Goal: Task Accomplishment & Management: Use online tool/utility

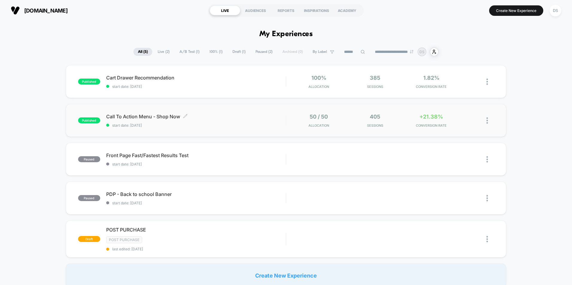
click at [265, 117] on span "Call To Action Menu - Shop Now Click to edit experience details" at bounding box center [196, 117] width 180 height 6
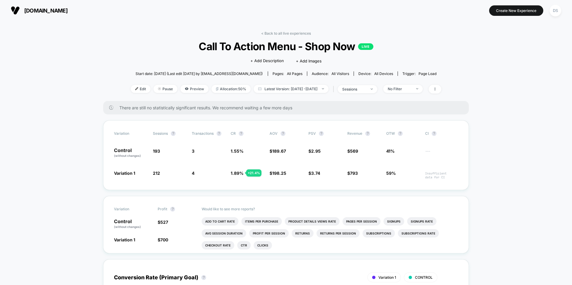
drag, startPoint x: 265, startPoint y: 122, endPoint x: 39, endPoint y: 148, distance: 226.8
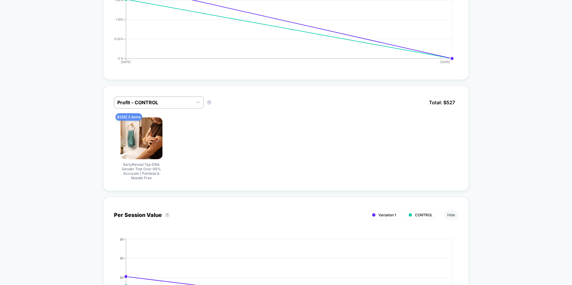
scroll to position [359, 0]
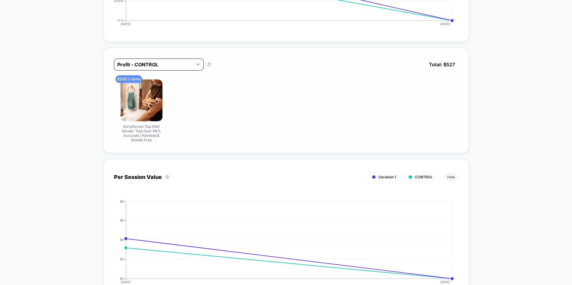
click at [198, 68] on div at bounding box center [198, 64] width 11 height 11
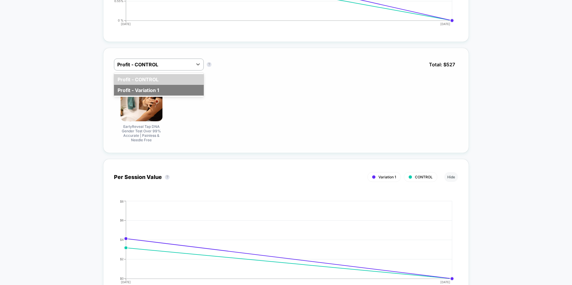
click at [180, 89] on div "Profit - Variation 1" at bounding box center [159, 90] width 90 height 11
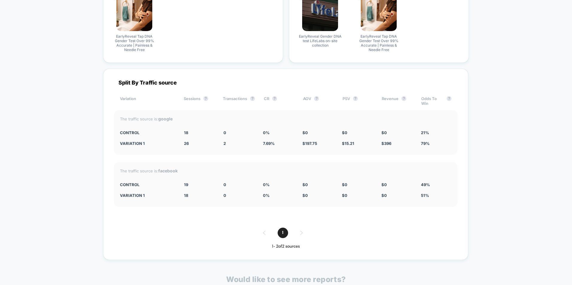
scroll to position [868, 0]
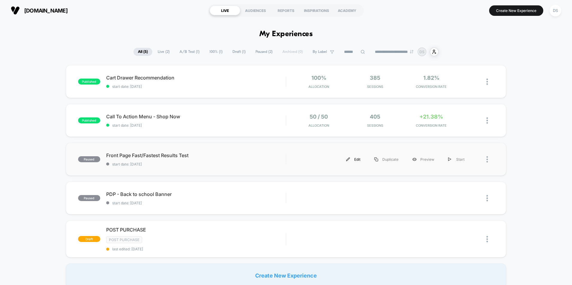
click at [360, 161] on div "Edit" at bounding box center [353, 159] width 28 height 13
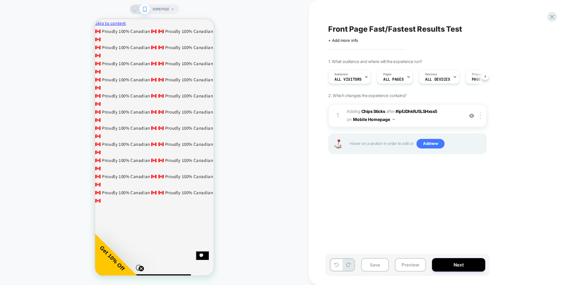
scroll to position [0, 0]
click at [553, 20] on icon at bounding box center [552, 17] width 8 height 8
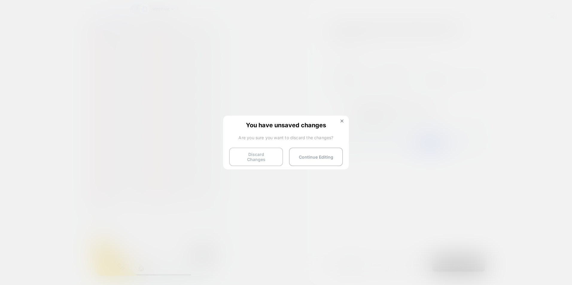
click at [270, 156] on button "Discard Changes" at bounding box center [256, 157] width 54 height 19
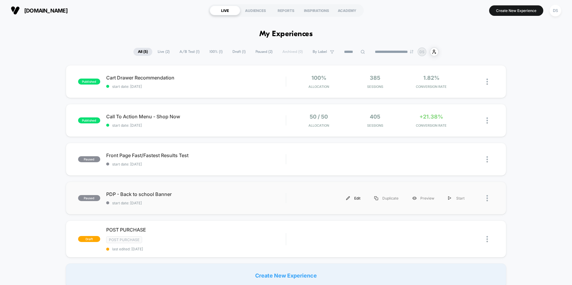
click at [349, 201] on div "Edit" at bounding box center [353, 198] width 28 height 13
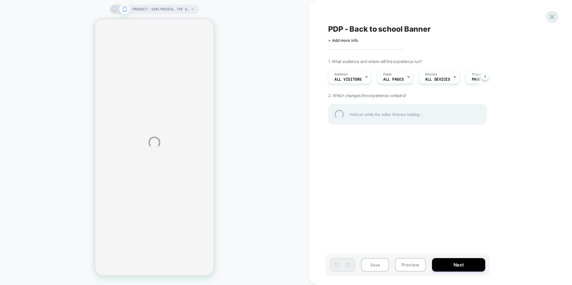
click at [552, 18] on div at bounding box center [552, 17] width 12 height 12
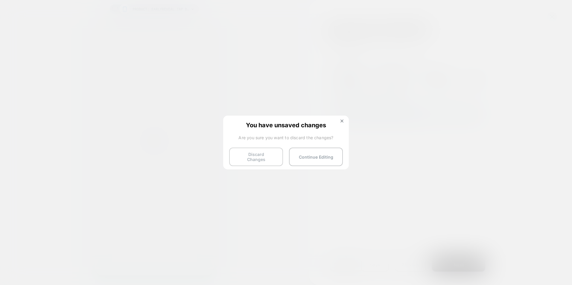
click at [264, 159] on button "Discard Changes" at bounding box center [256, 157] width 54 height 19
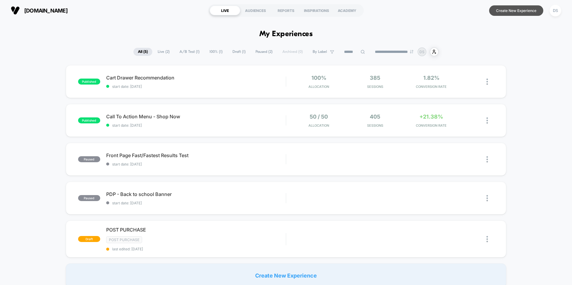
click at [526, 10] on button "Create New Experience" at bounding box center [516, 10] width 54 height 10
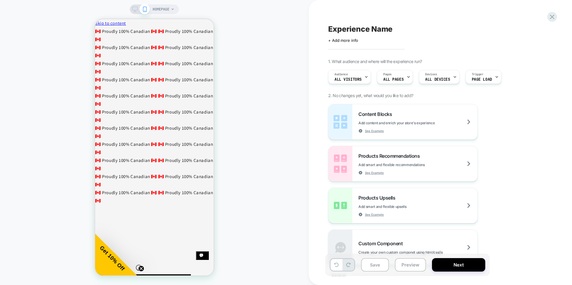
click at [173, 12] on div "HOMEPAGE" at bounding box center [164, 9] width 22 height 10
click at [155, 10] on span "HOMEPAGE" at bounding box center [161, 9] width 17 height 10
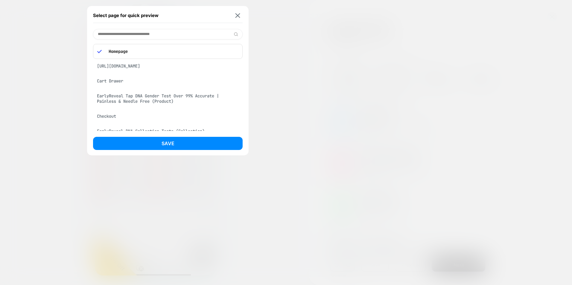
click at [126, 69] on div "[URL][DOMAIN_NAME]" at bounding box center [168, 65] width 150 height 11
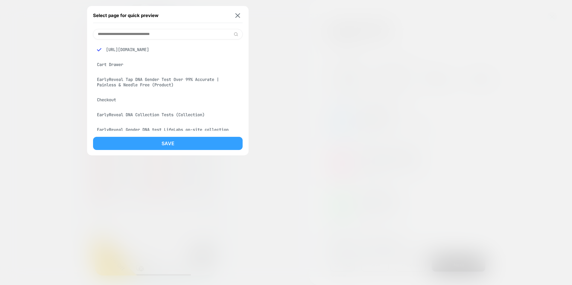
click at [155, 142] on button "Save" at bounding box center [168, 143] width 150 height 13
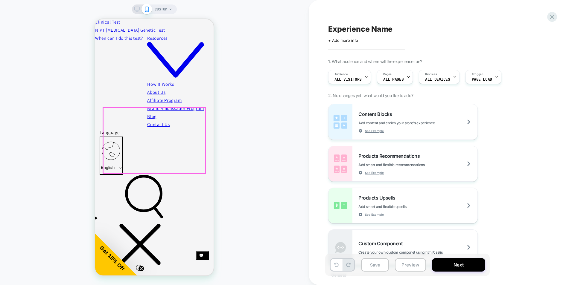
scroll to position [330, 0]
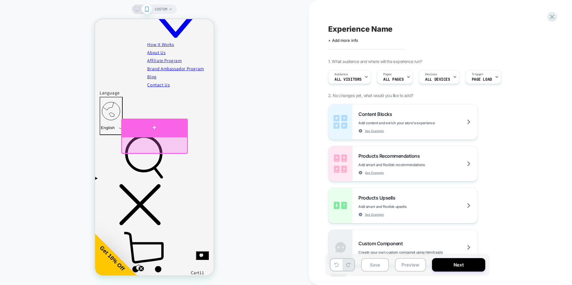
click at [157, 128] on div at bounding box center [154, 128] width 67 height 18
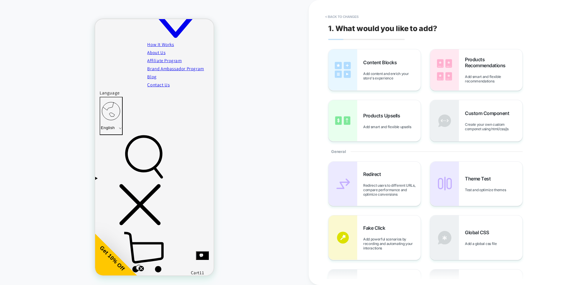
scroll to position [326, 0]
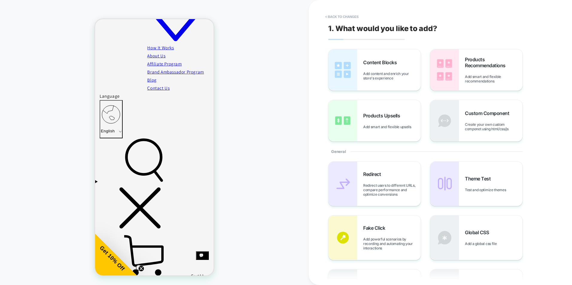
click at [235, 133] on div "CUSTOM" at bounding box center [154, 142] width 309 height 273
click at [342, 13] on button "< Back to changes" at bounding box center [341, 17] width 39 height 10
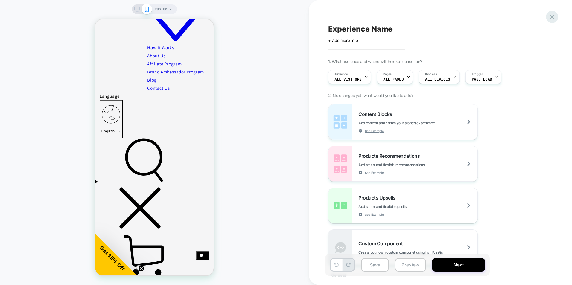
click at [552, 17] on icon at bounding box center [552, 17] width 4 height 4
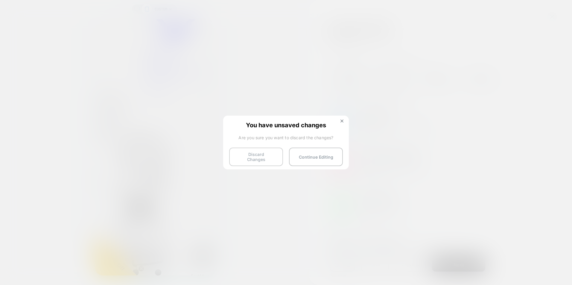
click at [269, 153] on button "Discard Changes" at bounding box center [256, 157] width 54 height 19
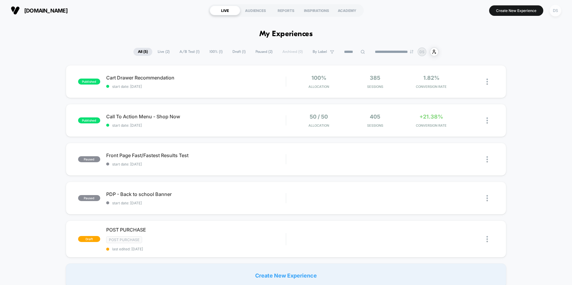
click at [558, 13] on div "DS" at bounding box center [556, 11] width 12 height 12
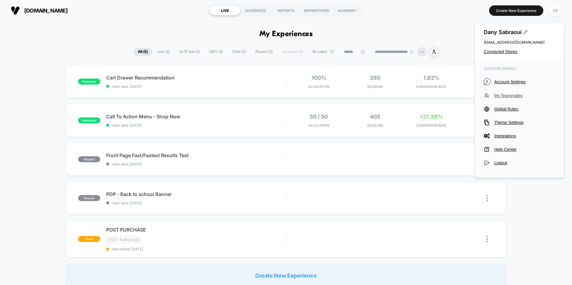
click at [513, 95] on span "My Teammates" at bounding box center [524, 95] width 61 height 5
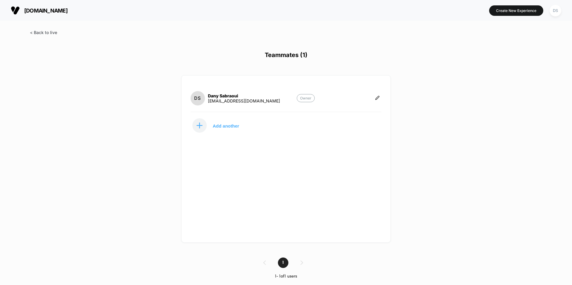
click at [44, 32] on span at bounding box center [43, 32] width 27 height 5
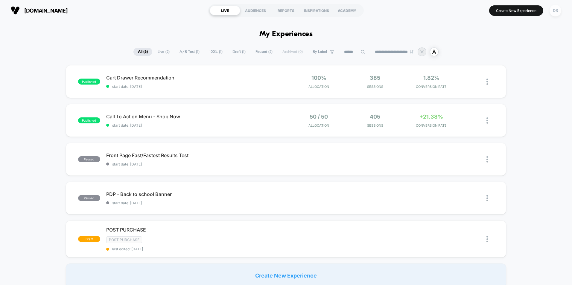
click at [554, 11] on div "DS" at bounding box center [556, 11] width 12 height 12
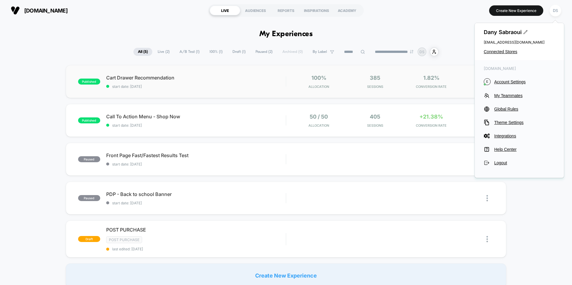
click at [207, 92] on div "published Cart Drawer Recommendation start date: [DATE] 100% Allocation 385 Ses…" at bounding box center [286, 81] width 440 height 33
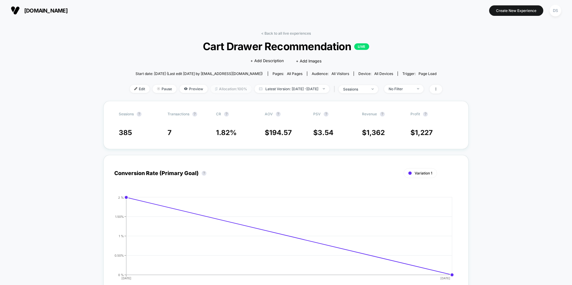
click at [224, 89] on span "Allocation: 100%" at bounding box center [231, 89] width 41 height 8
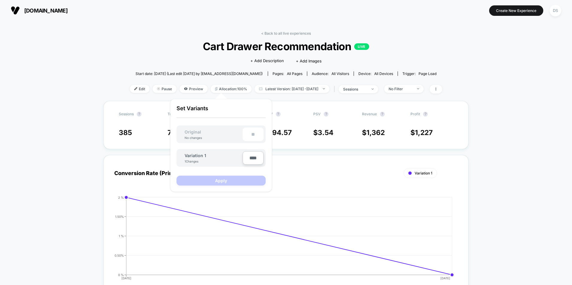
click at [254, 133] on div "**" at bounding box center [253, 134] width 21 height 13
click at [254, 158] on input "****" at bounding box center [253, 157] width 21 height 13
type input "***"
type input "**"
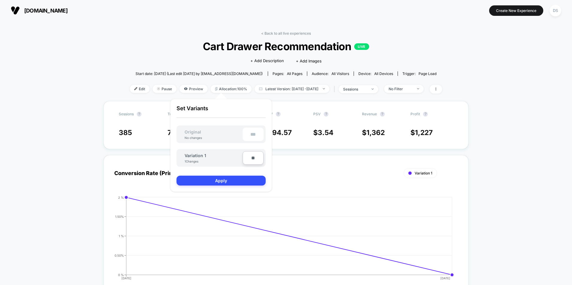
type input "***"
click at [244, 183] on button "Apply" at bounding box center [221, 181] width 89 height 10
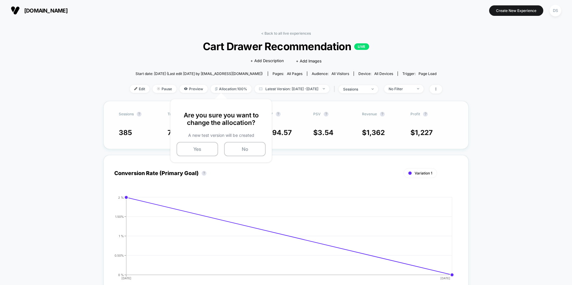
click at [298, 148] on div "Sessions ? Transactions ? CR ? AOV ? PSV ? Revenue ? Profit ? 385 7 1.82 % $ 19…" at bounding box center [286, 125] width 365 height 48
click at [556, 11] on div "DS" at bounding box center [556, 11] width 12 height 12
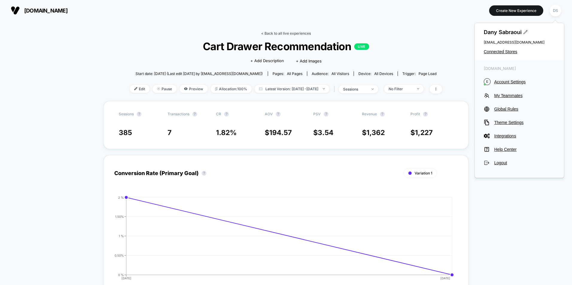
click at [285, 33] on link "< Back to all live experiences" at bounding box center [286, 33] width 50 height 4
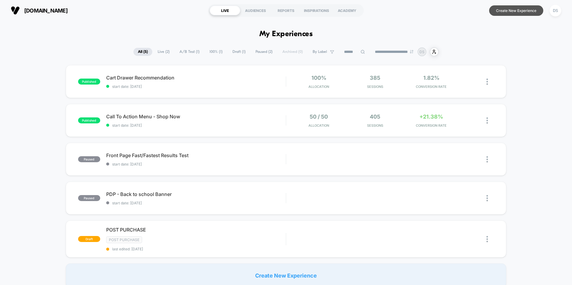
click at [508, 12] on button "Create New Experience" at bounding box center [516, 10] width 54 height 10
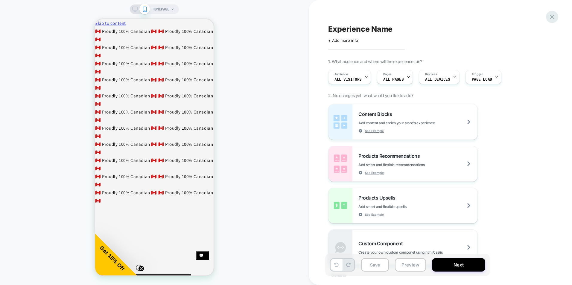
click at [553, 16] on icon at bounding box center [552, 17] width 4 height 4
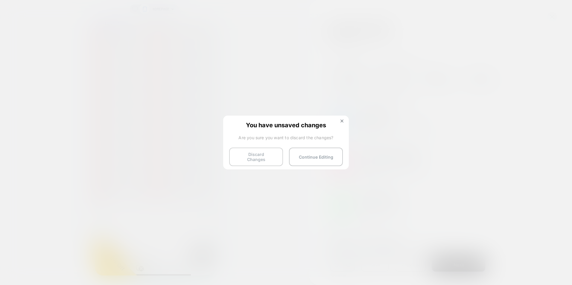
click at [253, 153] on button "Discard Changes" at bounding box center [256, 157] width 54 height 19
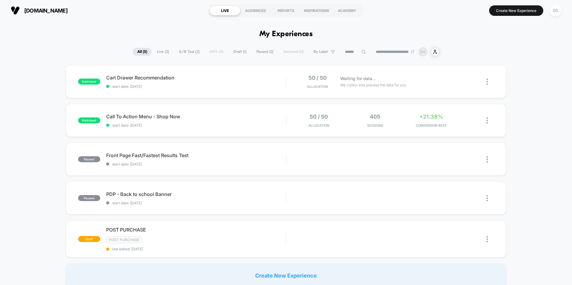
click at [524, 11] on button "Create New Experience" at bounding box center [516, 10] width 54 height 10
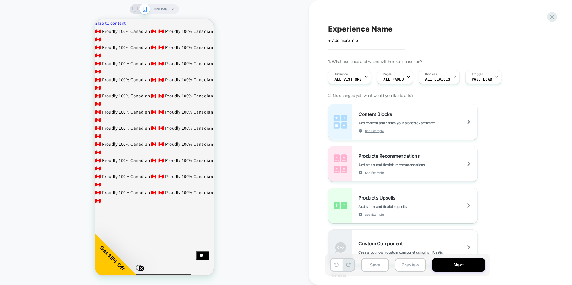
click at [169, 10] on span "HOMEPAGE" at bounding box center [161, 9] width 17 height 10
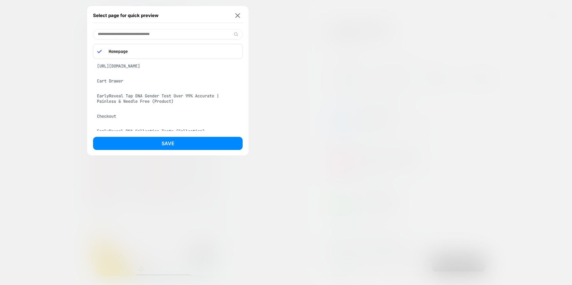
click at [162, 67] on div "[URL][DOMAIN_NAME]" at bounding box center [168, 65] width 150 height 11
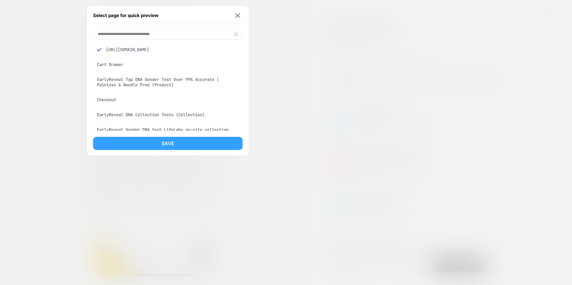
click at [173, 149] on button "Save" at bounding box center [168, 143] width 150 height 13
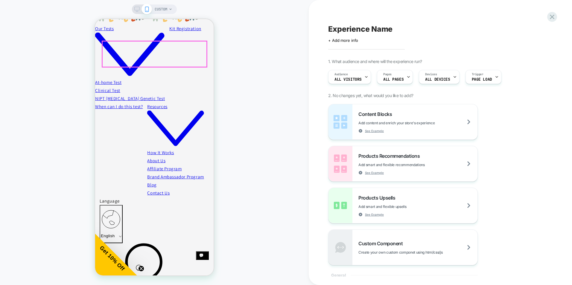
scroll to position [300, 0]
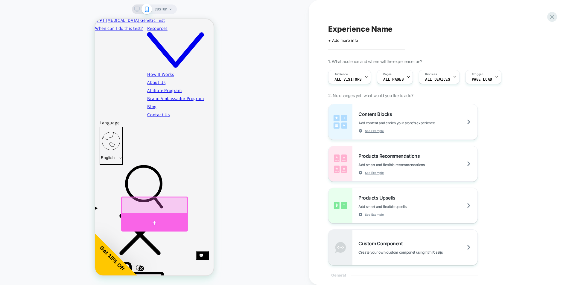
click at [157, 219] on div at bounding box center [154, 223] width 67 height 18
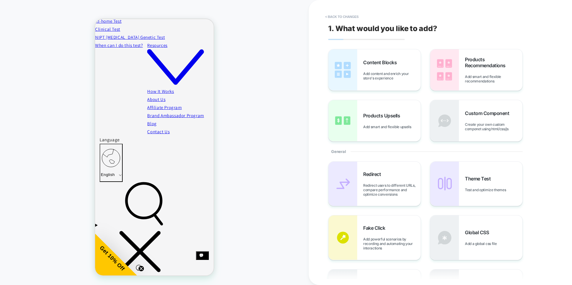
scroll to position [270, 0]
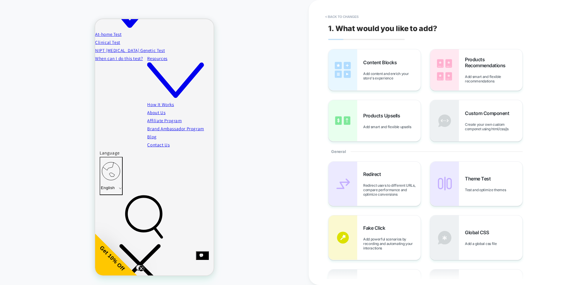
click at [341, 16] on button "< Back to changes" at bounding box center [341, 17] width 39 height 10
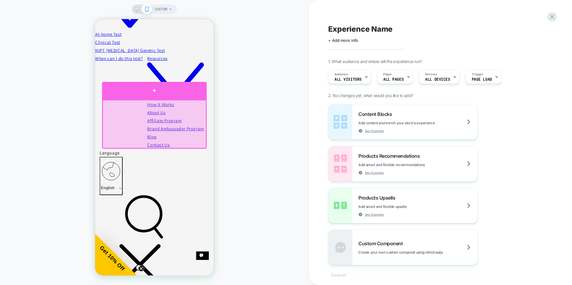
click at [155, 90] on div at bounding box center [154, 91] width 105 height 18
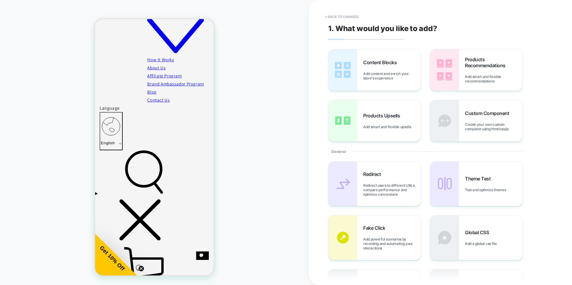
scroll to position [319, 0]
